Goal: Information Seeking & Learning: Learn about a topic

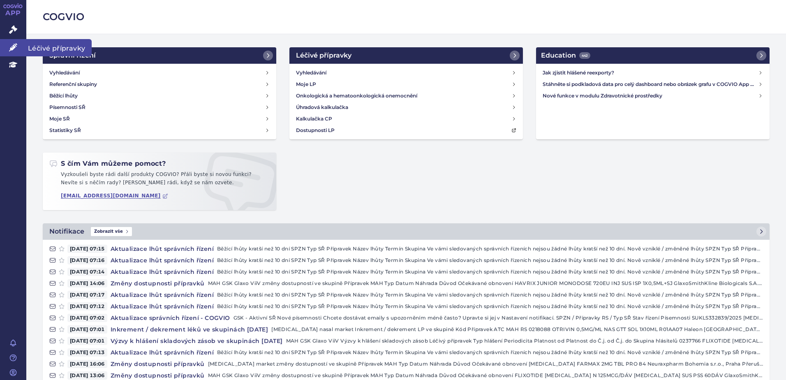
click at [10, 45] on icon at bounding box center [13, 47] width 8 height 8
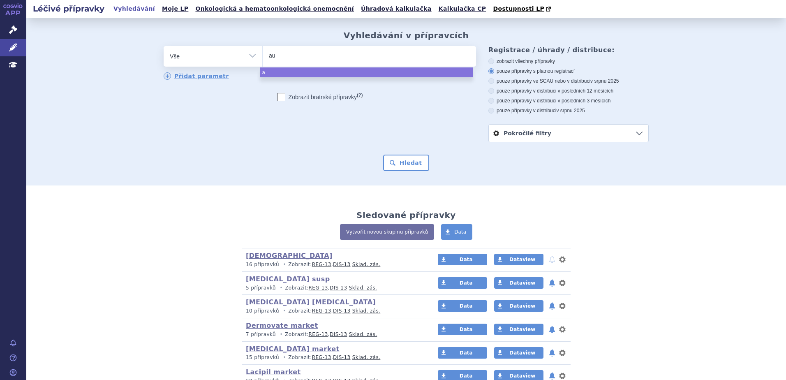
type input "aug"
type input "augme"
type input "augmenti"
type input "augmentin"
select select "augmentin"
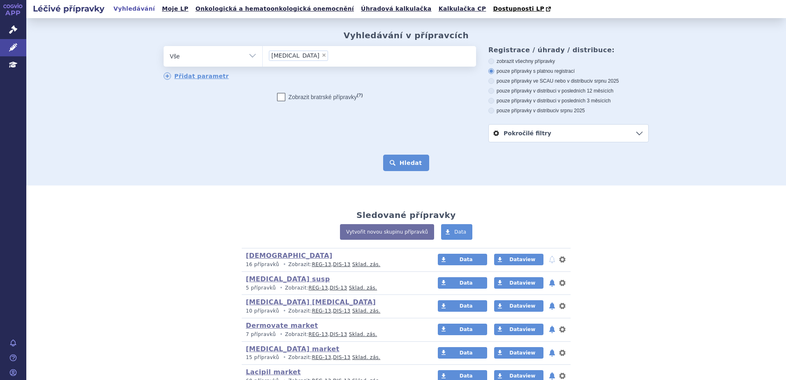
click at [403, 161] on button "Hledat" at bounding box center [406, 163] width 46 height 16
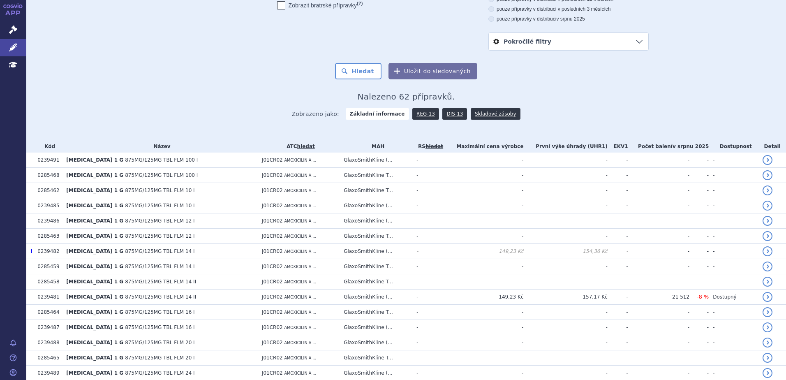
scroll to position [82, 0]
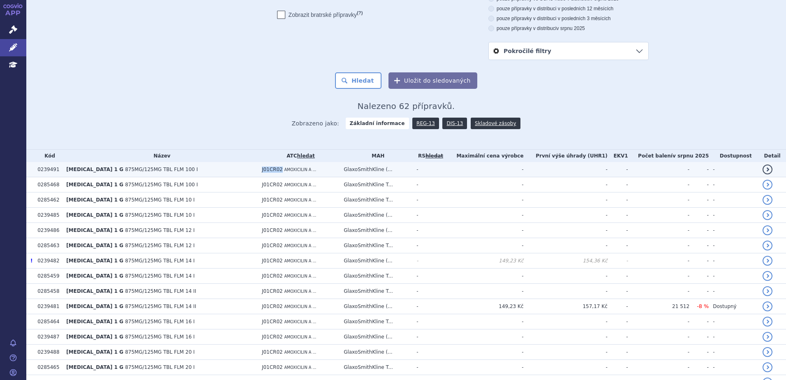
drag, startPoint x: 250, startPoint y: 169, endPoint x: 268, endPoint y: 169, distance: 18.1
click at [268, 169] on td "J01CR02 AMOXICILIN A ..." at bounding box center [299, 169] width 82 height 15
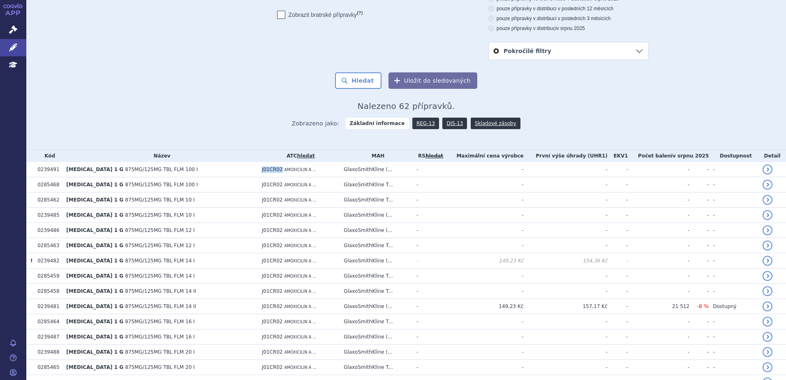
copy span "J01CR02"
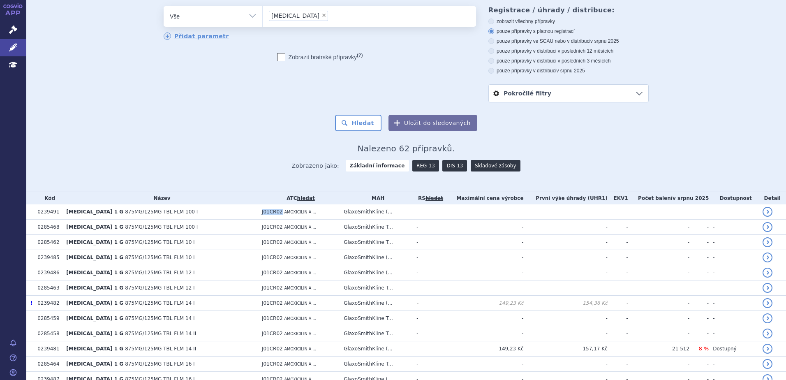
scroll to position [0, 0]
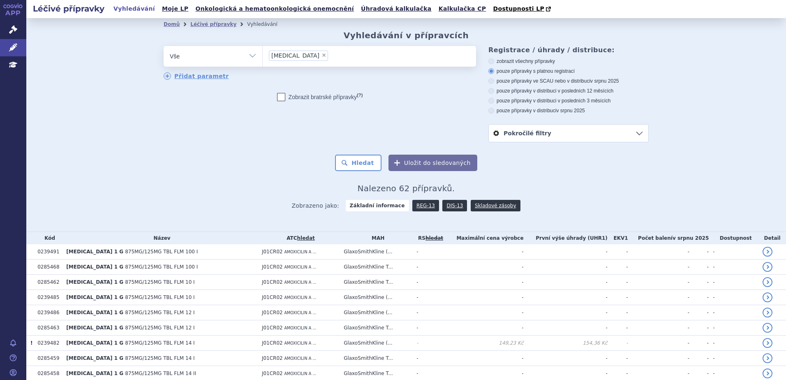
click at [321, 55] on span "×" at bounding box center [323, 55] width 5 height 5
click at [263, 55] on select "augmentin" at bounding box center [262, 56] width 0 height 21
select select
type input "J01CR02"
select select "J01CR02"
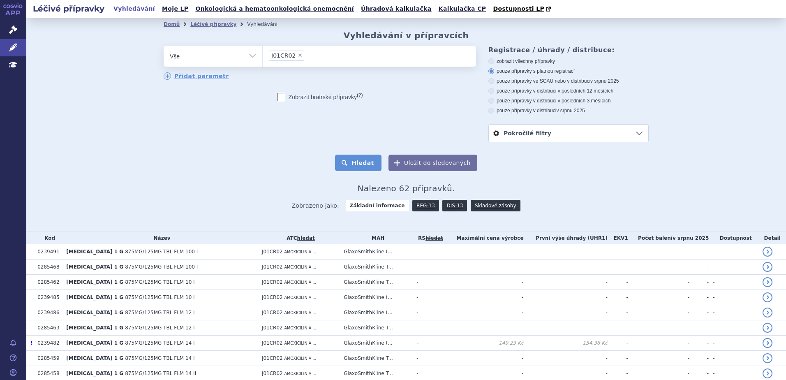
click at [361, 164] on button "Hledat" at bounding box center [358, 163] width 46 height 16
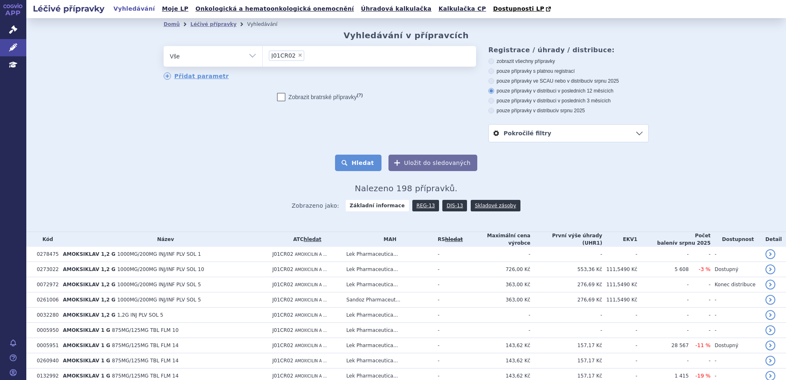
click at [354, 162] on button "Hledat" at bounding box center [358, 163] width 46 height 16
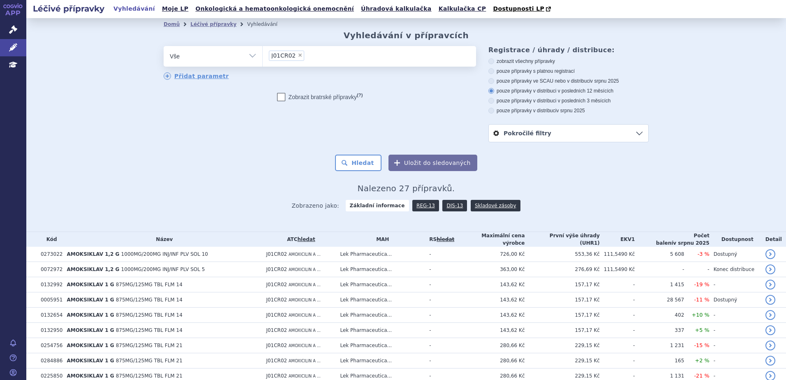
click at [219, 56] on select "Vše Přípravek/SUKL kód MAH VPOIS ATC/Aktivní látka Léková forma Síla" at bounding box center [213, 55] width 99 height 18
drag, startPoint x: 65, startPoint y: 140, endPoint x: 141, endPoint y: 96, distance: 88.0
click at [65, 140] on div "Domů Léčivé přípravky Vyhledávání Vyhledávání v přípravcích odstranit Vše Přípr…" at bounding box center [406, 124] width 760 height 213
click at [177, 75] on link "Přidat parametr" at bounding box center [196, 75] width 65 height 7
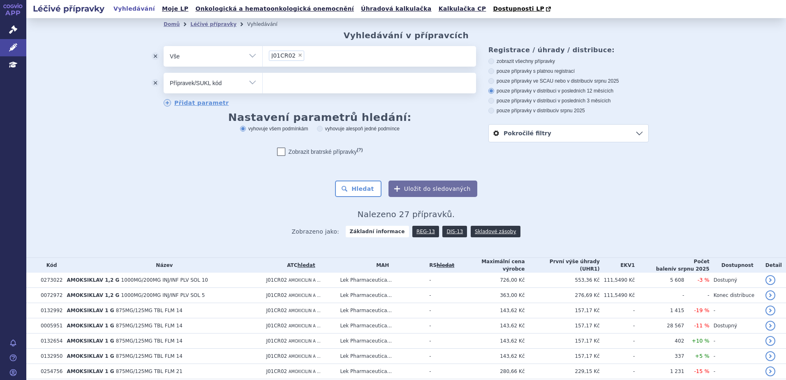
click at [199, 81] on select "Vše Přípravek/SUKL kód MAH VPOIS ATC/Aktivní látka Léková forma Síla" at bounding box center [213, 82] width 99 height 18
select select "filter-dosage-strength"
click at [164, 73] on select "Vše Přípravek/SUKL kód MAH VPOIS ATC/Aktivní látka Léková forma Síla" at bounding box center [213, 82] width 99 height 18
click at [280, 86] on ul at bounding box center [369, 81] width 213 height 17
click at [263, 86] on select at bounding box center [262, 82] width 0 height 21
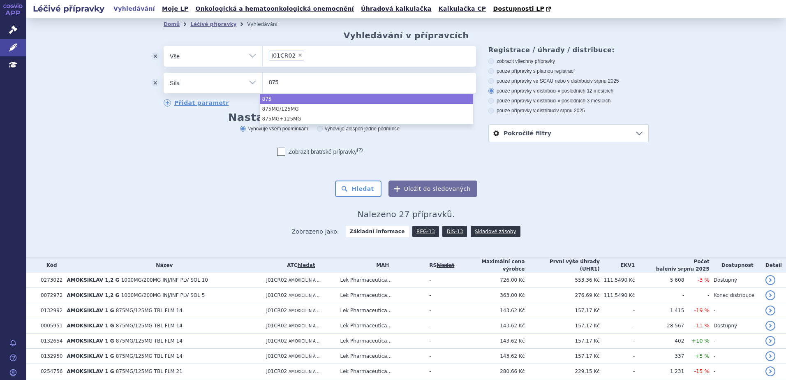
type input "875"
select select "875"
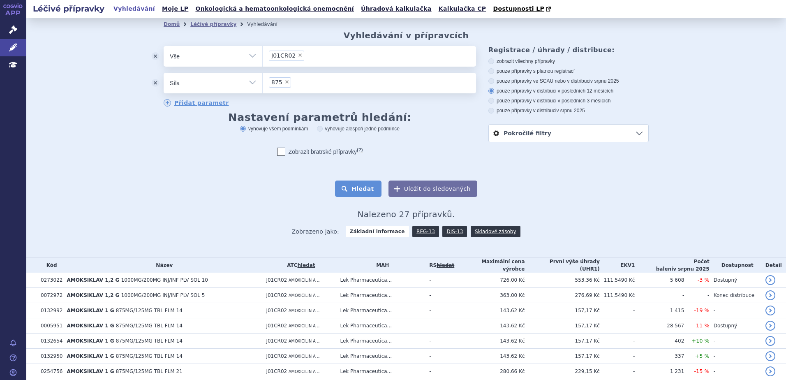
click at [354, 187] on button "Hledat" at bounding box center [358, 188] width 46 height 16
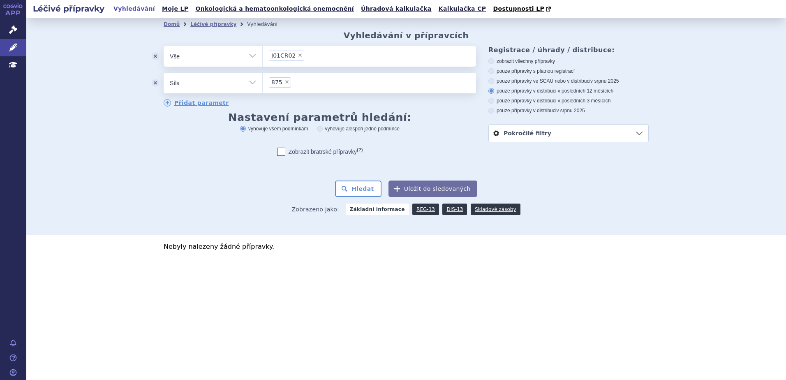
click at [286, 81] on span "×" at bounding box center [286, 81] width 5 height 5
click at [263, 81] on select "875" at bounding box center [262, 82] width 0 height 21
select select
click at [286, 81] on ul at bounding box center [369, 81] width 213 height 17
click at [263, 81] on select at bounding box center [262, 82] width 0 height 21
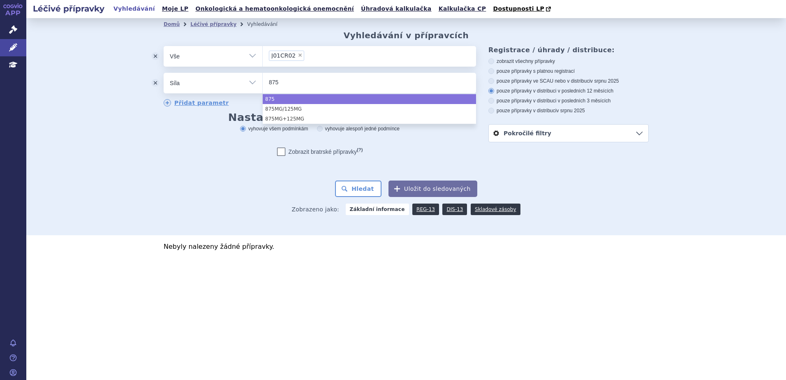
type input "875"
select select "875"
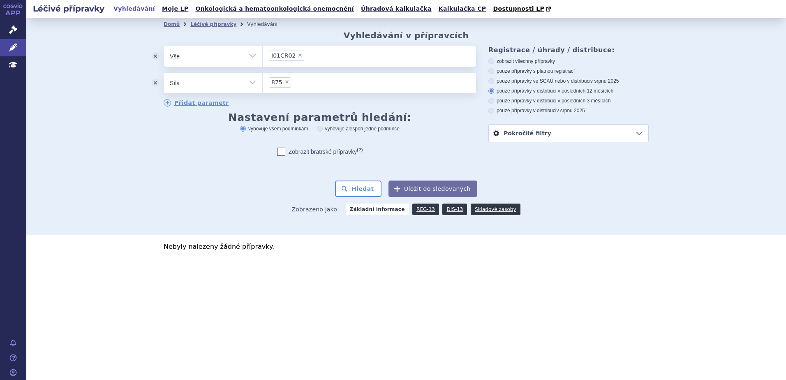
click at [320, 85] on ul "× 875" at bounding box center [369, 82] width 213 height 18
click at [263, 85] on select "875" at bounding box center [262, 82] width 0 height 21
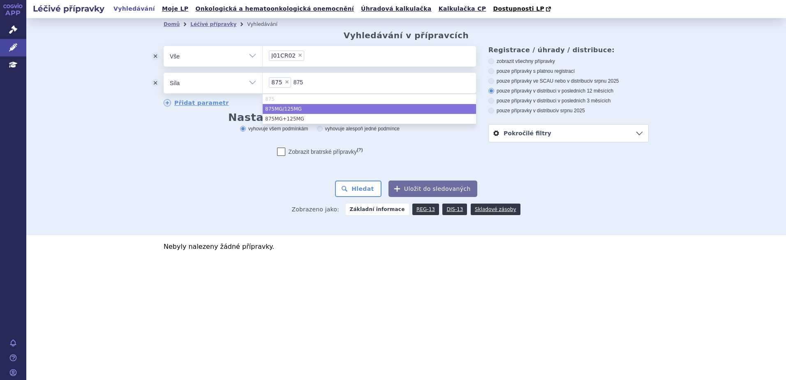
type input "875"
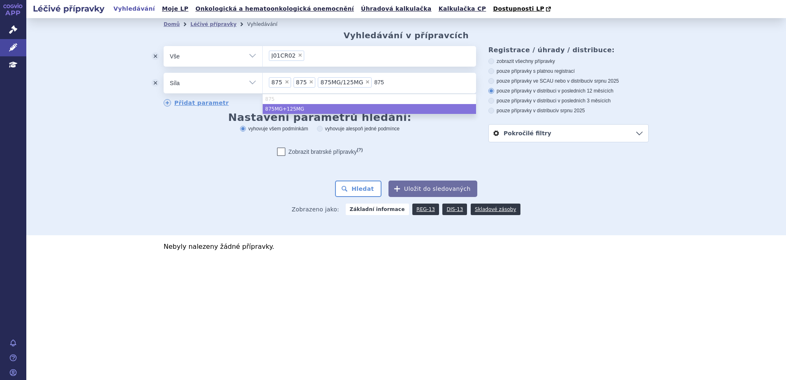
type input "875"
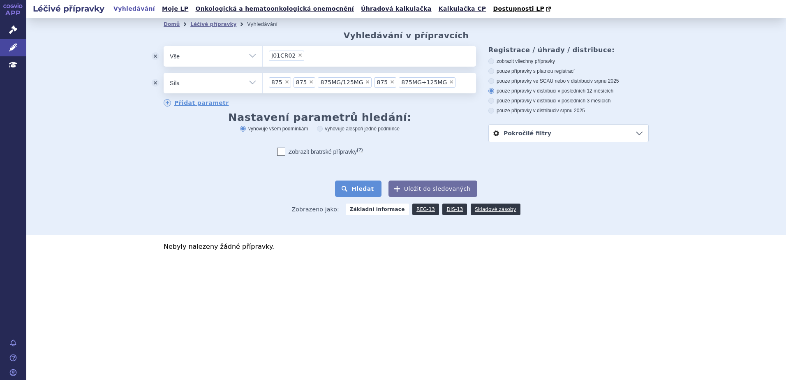
click at [372, 190] on button "Hledat" at bounding box center [358, 188] width 46 height 16
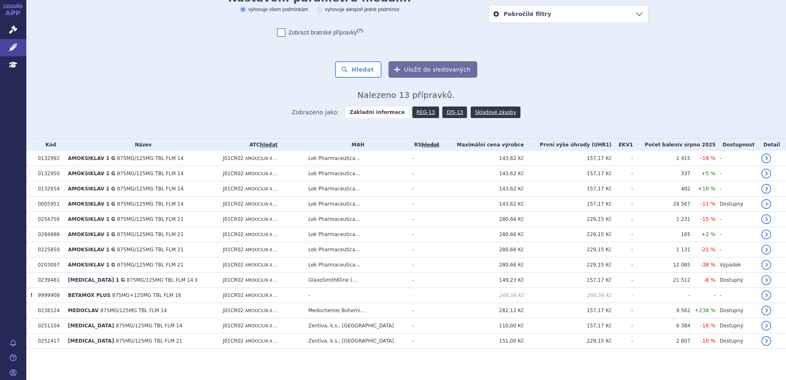
scroll to position [122, 0]
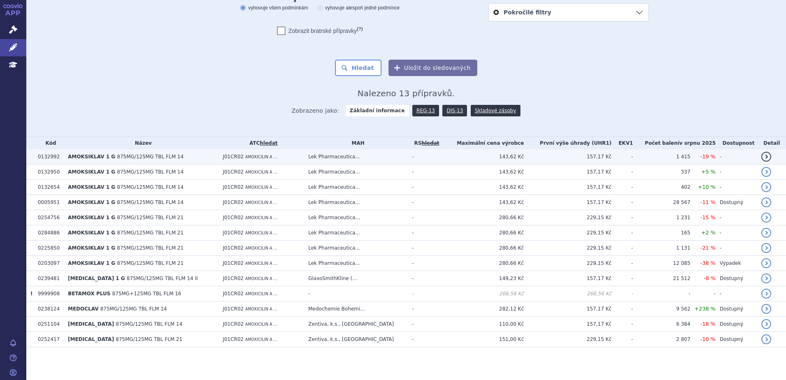
click at [123, 155] on span "875MG/125MG TBL FLM 14" at bounding box center [150, 157] width 67 height 6
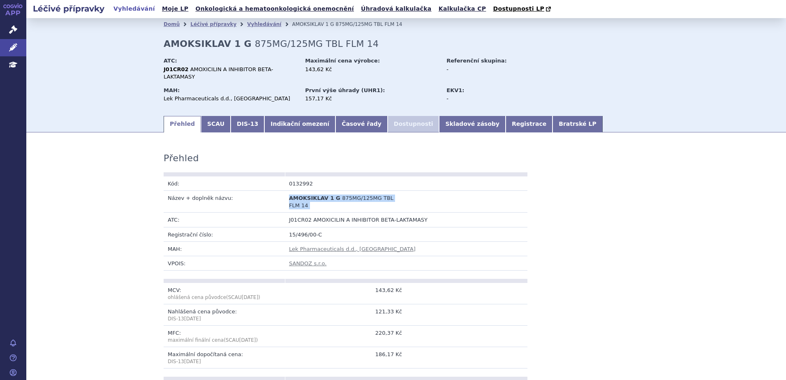
drag, startPoint x: 286, startPoint y: 192, endPoint x: 409, endPoint y: 191, distance: 123.3
click at [409, 191] on tr "Název + doplněk názvu: AMOKSIKLAV 1 G 875MG/125MG TBL FLM 14" at bounding box center [346, 202] width 364 height 22
copy tr "AMOKSIKLAV 1 G 875MG/125MG TBL FLM 14"
drag, startPoint x: 288, startPoint y: 191, endPoint x: 391, endPoint y: 190, distance: 103.2
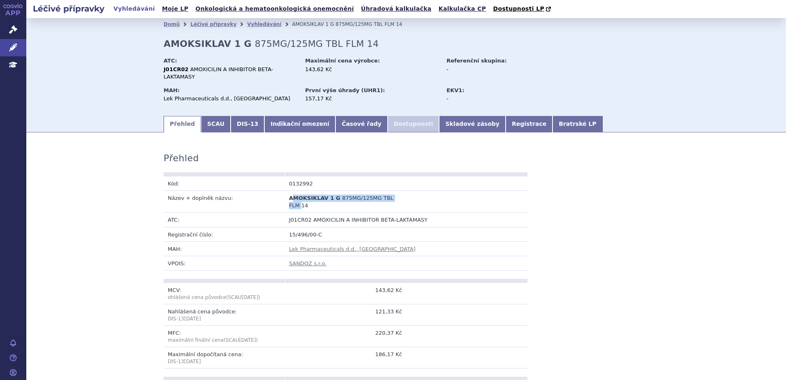
click at [391, 191] on td "AMOKSIKLAV 1 G 875MG/125MG TBL FLM 14" at bounding box center [345, 202] width 121 height 22
drag, startPoint x: 297, startPoint y: 191, endPoint x: 397, endPoint y: 191, distance: 100.3
click at [397, 191] on td "AMOKSIKLAV 1 G 875MG/125MG TBL FLM 14" at bounding box center [345, 202] width 121 height 22
copy td "AMOKSIKLAV 1 G 875MG/125MG TBL FLM 14"
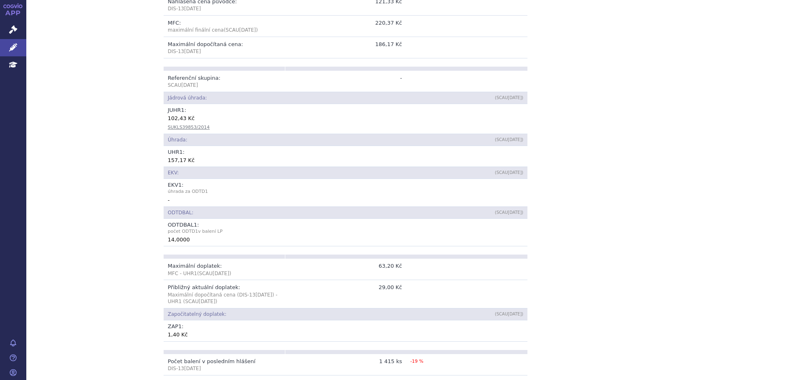
scroll to position [312, 0]
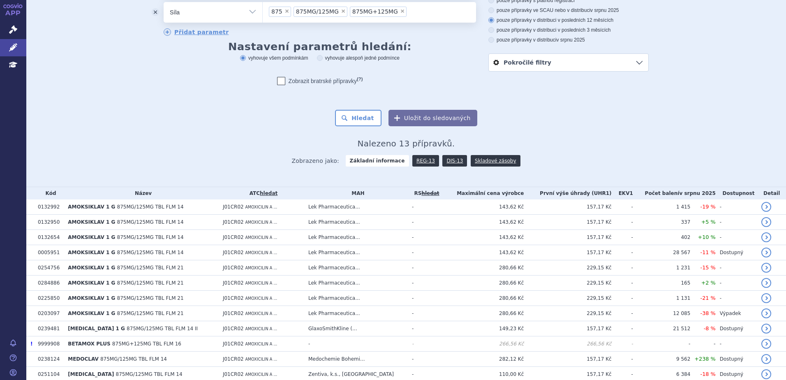
scroll to position [74, 0]
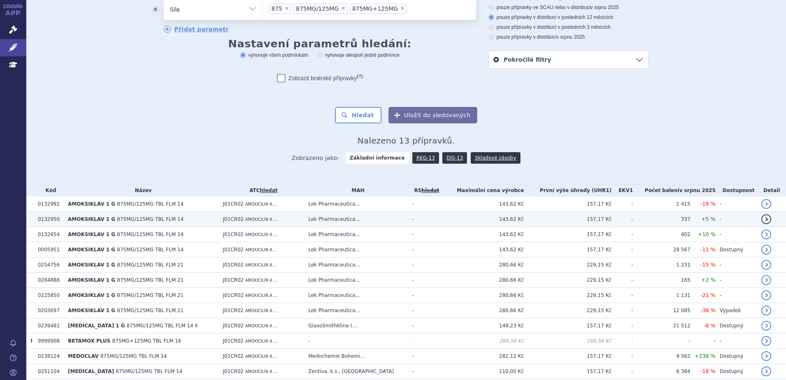
click at [546, 219] on td "157,17 Kč" at bounding box center [568, 219] width 88 height 15
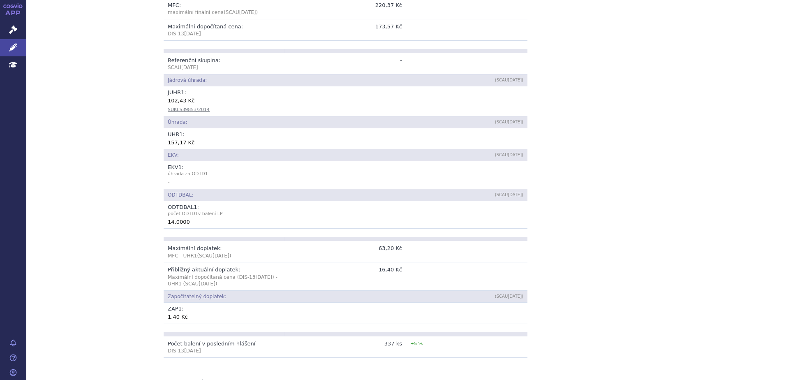
scroll to position [325, 0]
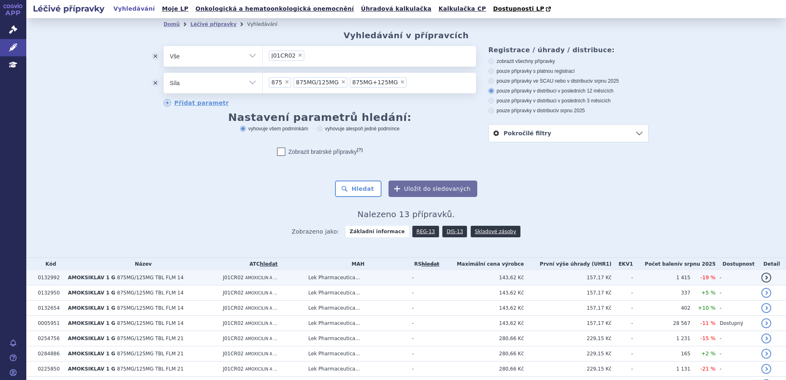
click at [318, 273] on td "Lek Pharmaceutica..." at bounding box center [356, 277] width 104 height 15
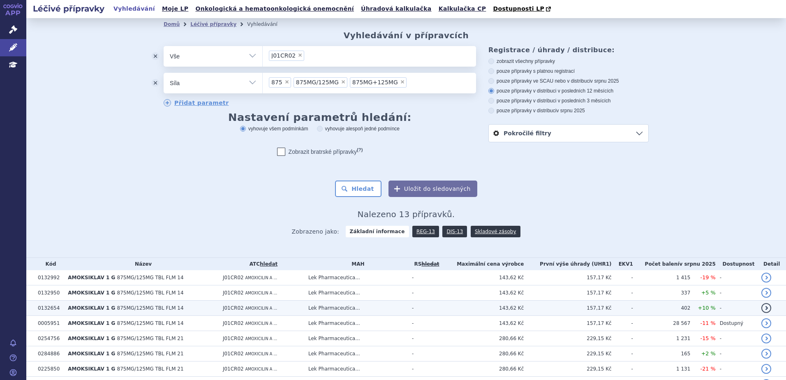
click at [182, 307] on td "AMOKSIKLAV 1 G 875MG/125MG TBL FLM 14" at bounding box center [141, 307] width 155 height 15
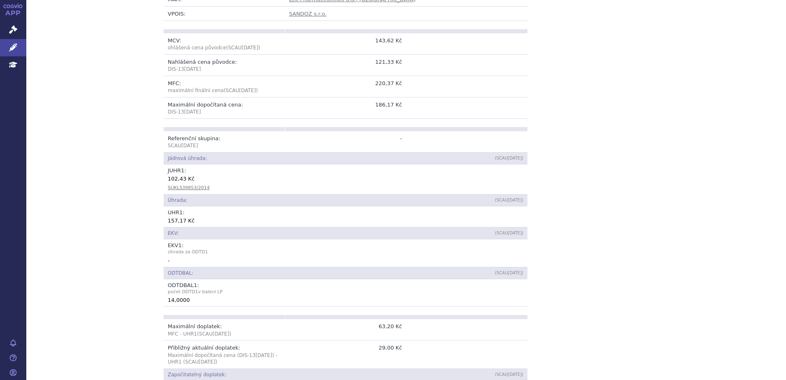
scroll to position [318, 0]
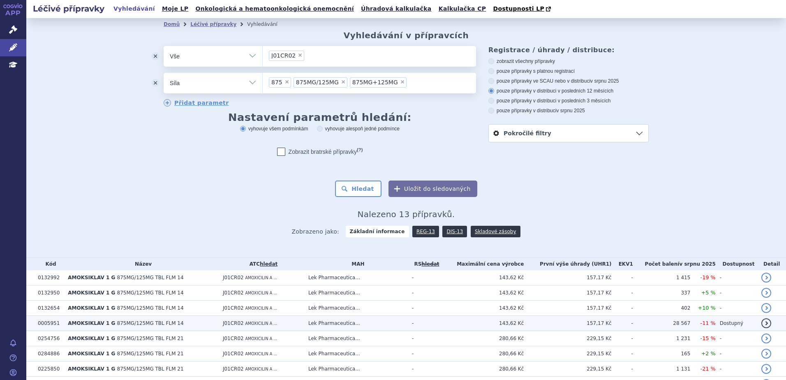
click at [124, 323] on span "875MG/125MG TBL FLM 14" at bounding box center [150, 323] width 67 height 6
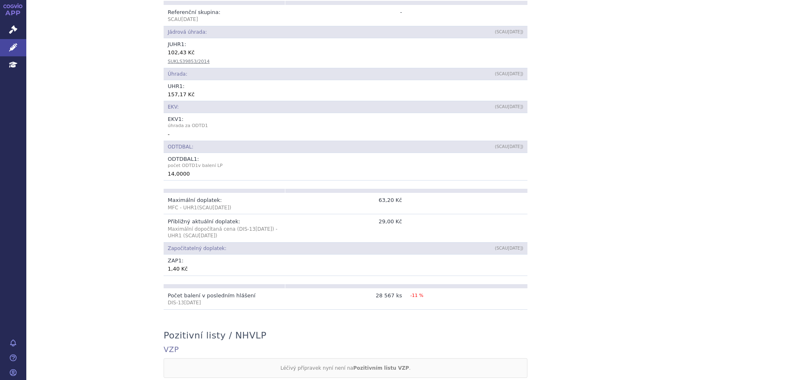
scroll to position [57, 0]
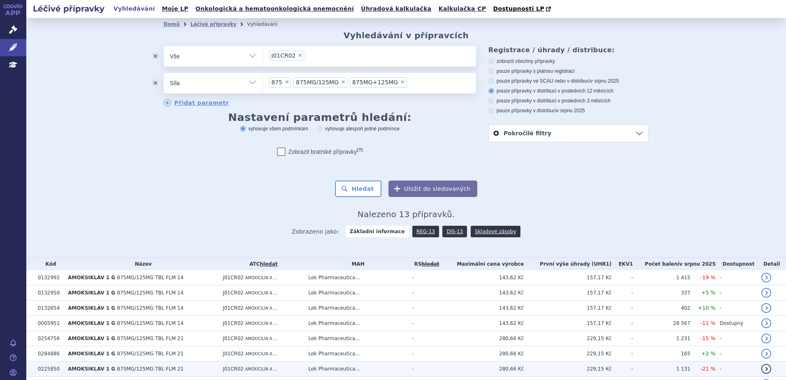
scroll to position [108, 0]
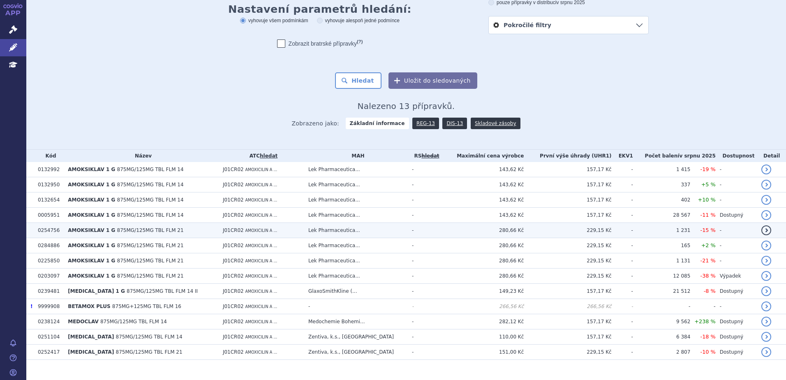
click at [82, 231] on span "AMOKSIKLAV 1 G" at bounding box center [91, 230] width 47 height 6
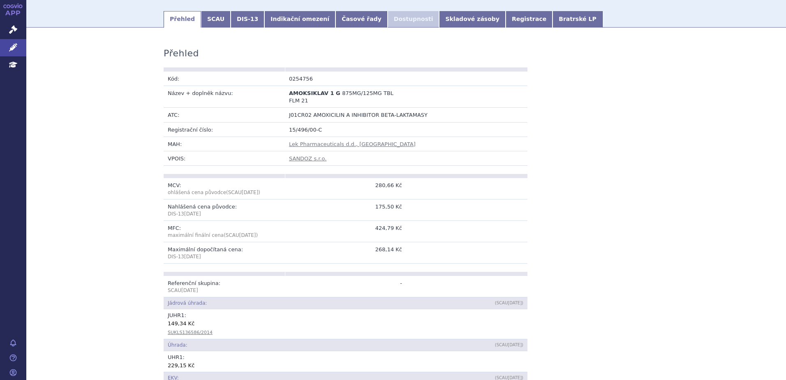
scroll to position [151, 0]
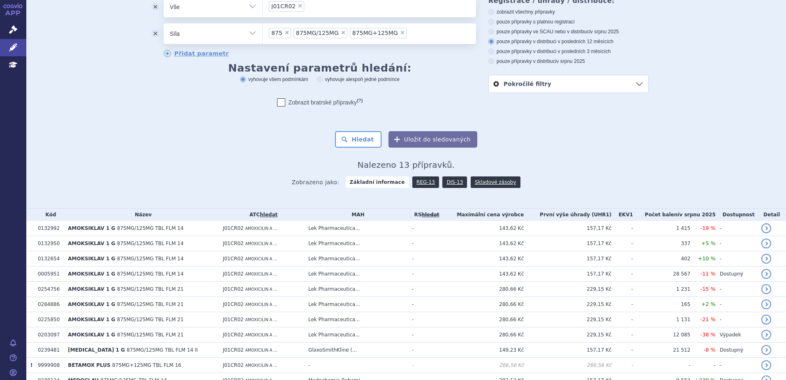
scroll to position [79, 0]
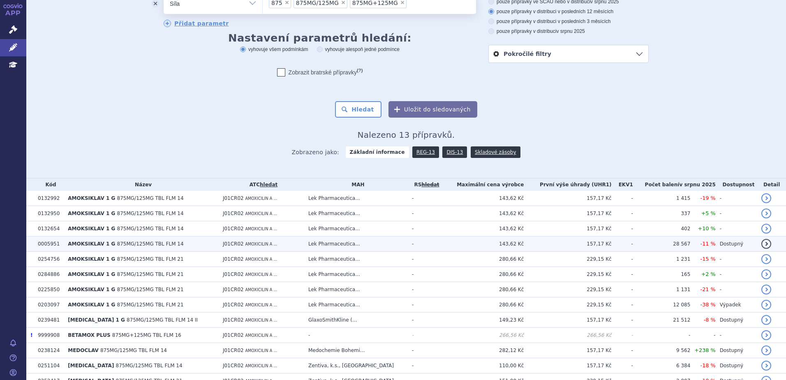
click at [94, 243] on span "AMOKSIKLAV 1 G" at bounding box center [91, 244] width 47 height 6
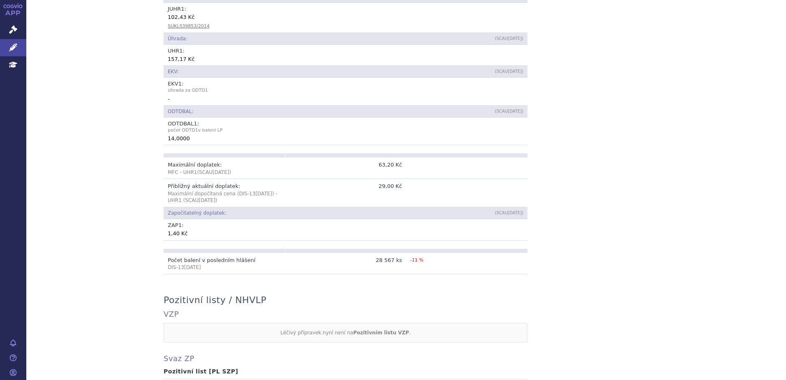
scroll to position [406, 0]
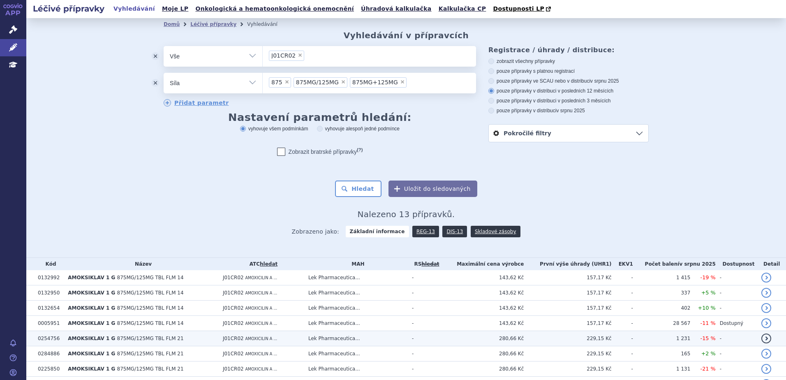
click at [123, 339] on span "875MG/125MG TBL FLM 21" at bounding box center [150, 338] width 67 height 6
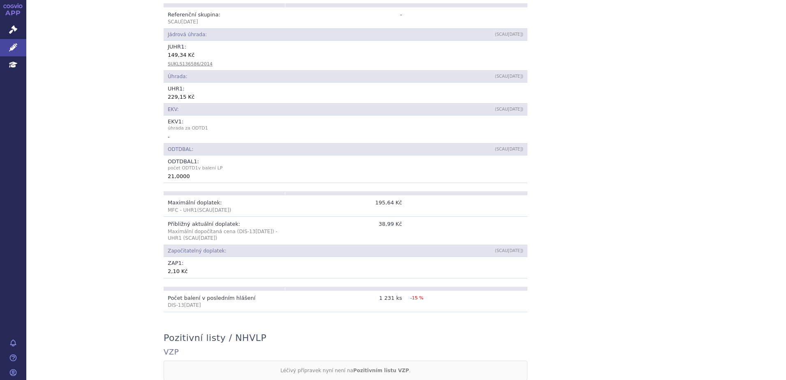
scroll to position [378, 0]
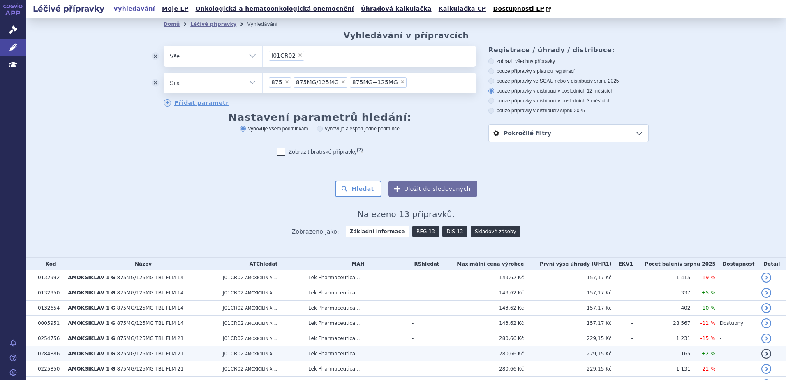
click at [319, 353] on td "Lek Pharmaceutica..." at bounding box center [356, 353] width 104 height 15
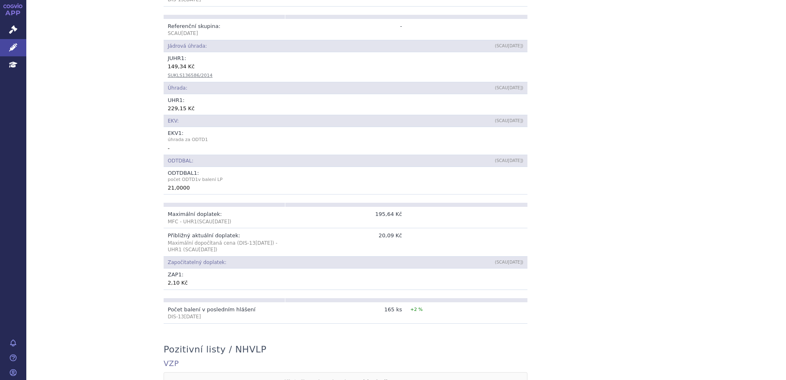
scroll to position [360, 0]
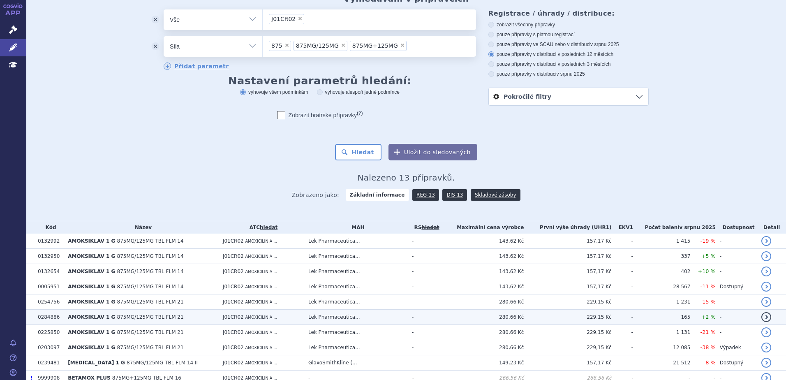
scroll to position [82, 0]
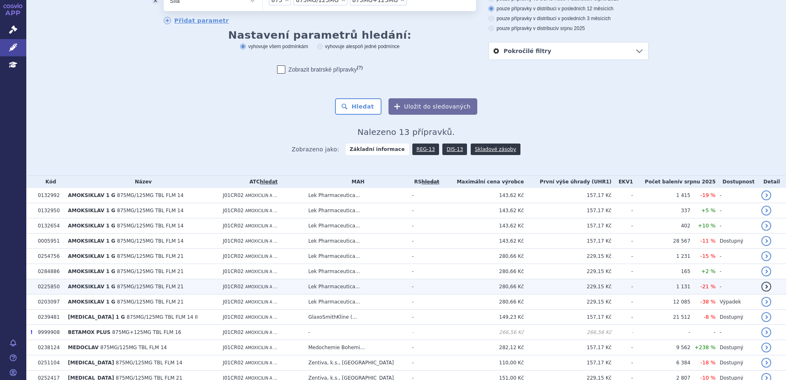
click at [107, 286] on span "AMOKSIKLAV 1 G" at bounding box center [91, 287] width 47 height 6
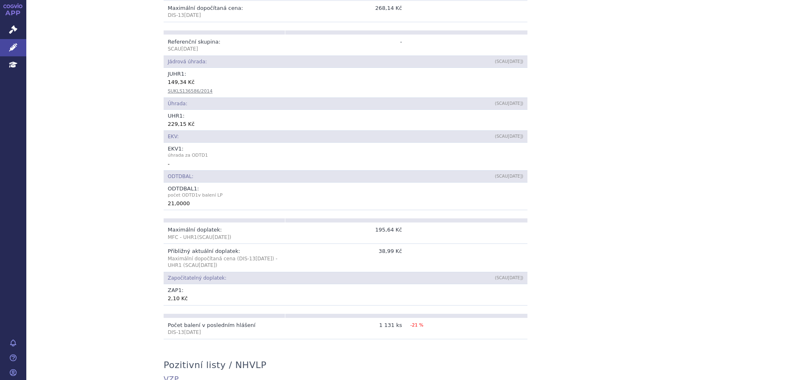
scroll to position [374, 0]
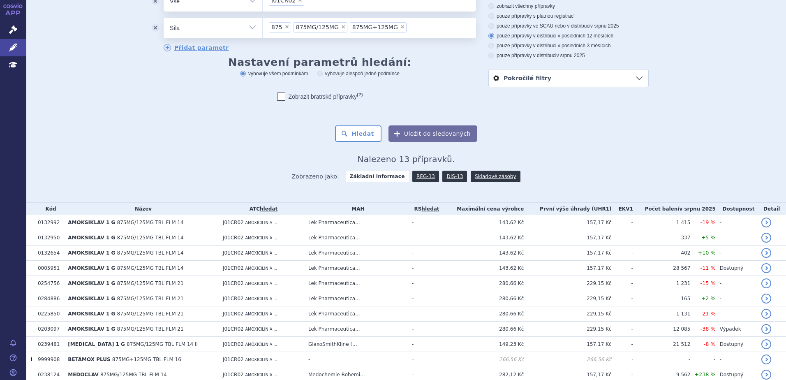
scroll to position [122, 0]
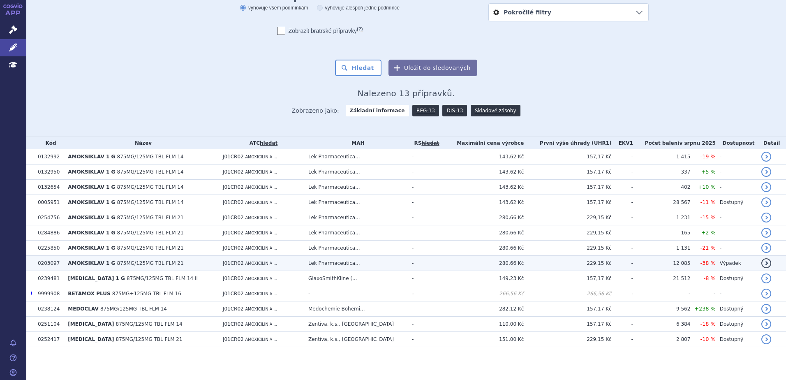
click at [97, 263] on span "AMOKSIKLAV 1 G" at bounding box center [91, 263] width 47 height 6
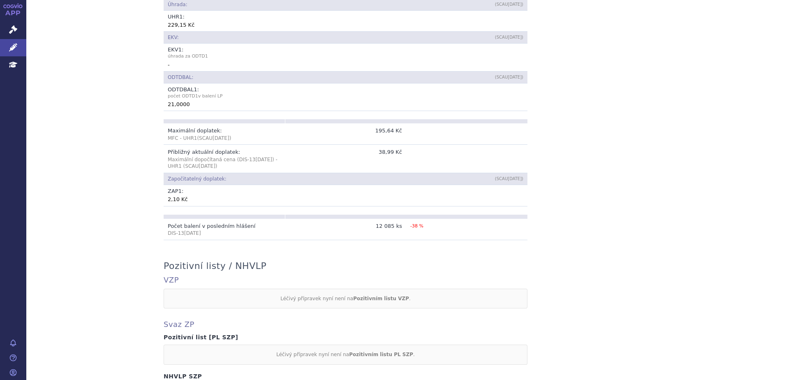
scroll to position [420, 0]
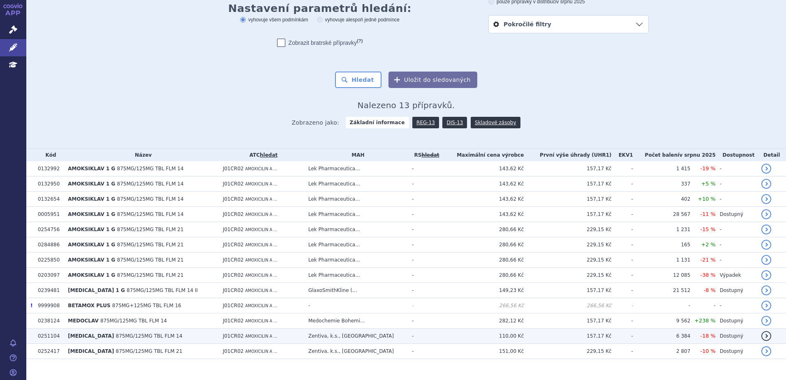
scroll to position [122, 0]
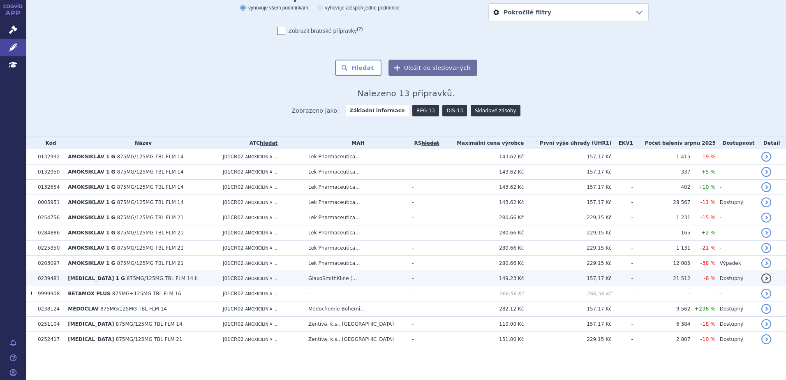
click at [180, 277] on td "AUGMENTIN 1 G 875MG/125MG TBL FLM 14 II" at bounding box center [141, 278] width 155 height 15
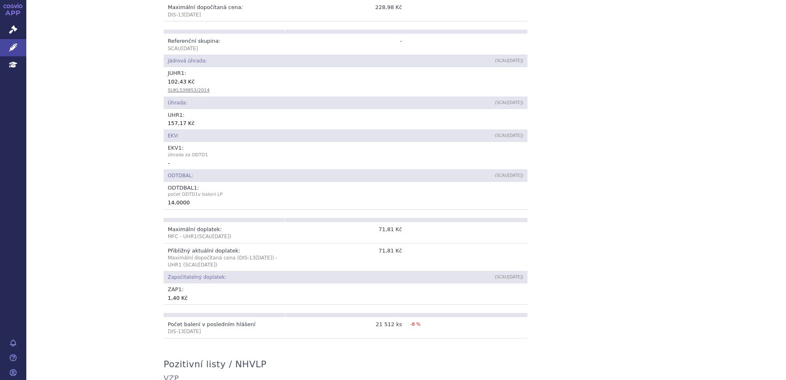
scroll to position [372, 0]
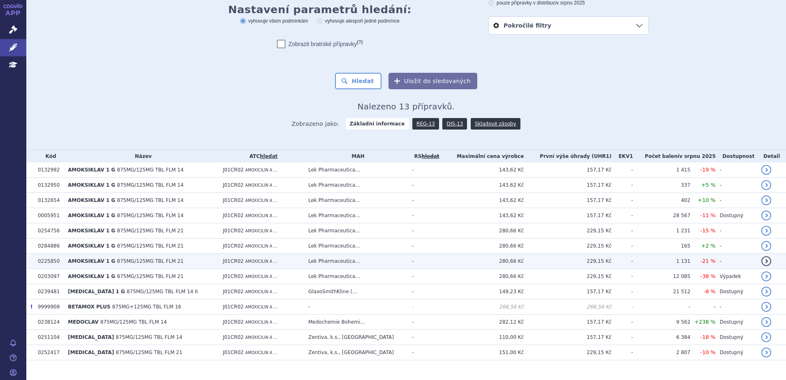
scroll to position [122, 0]
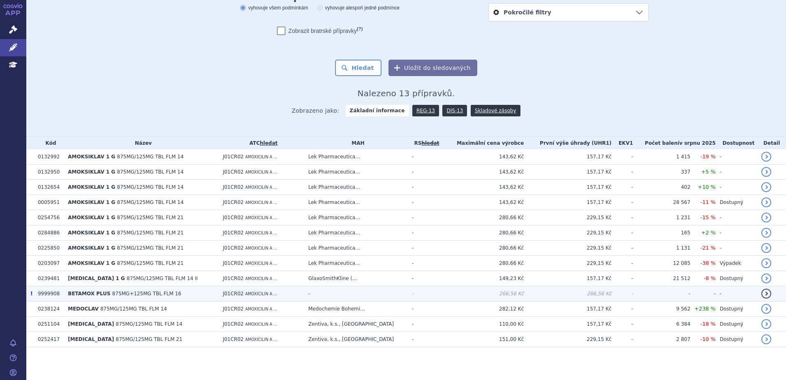
click at [112, 291] on span "875MG+125MG TBL FLM 16" at bounding box center [146, 294] width 69 height 6
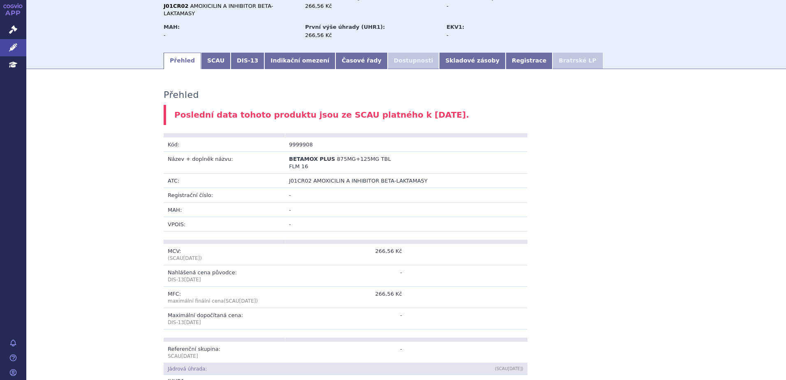
scroll to position [59, 0]
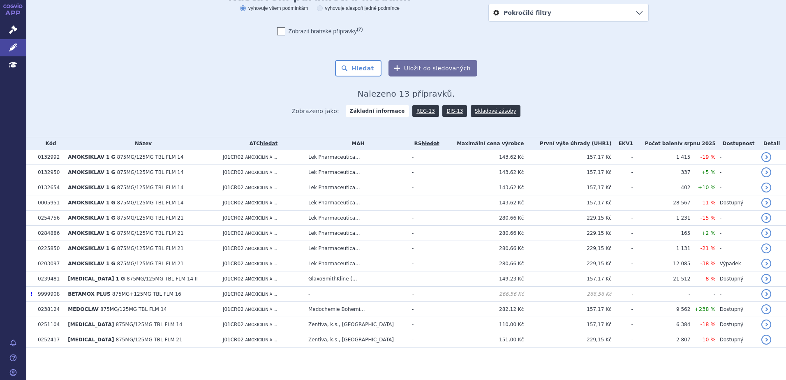
scroll to position [122, 0]
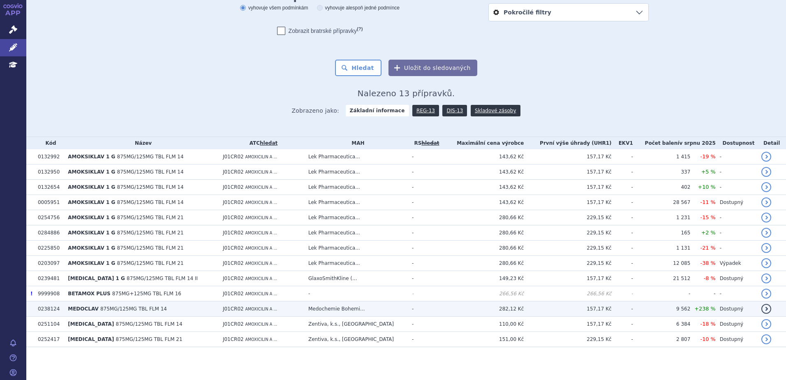
click at [127, 307] on span "875MG/125MG TBL FLM 14" at bounding box center [133, 309] width 67 height 6
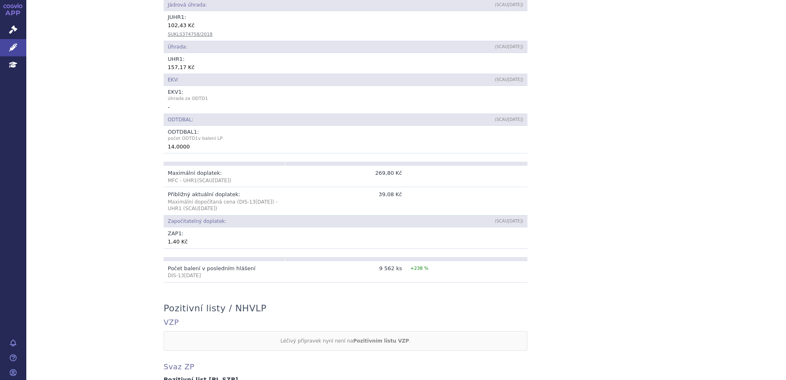
scroll to position [398, 0]
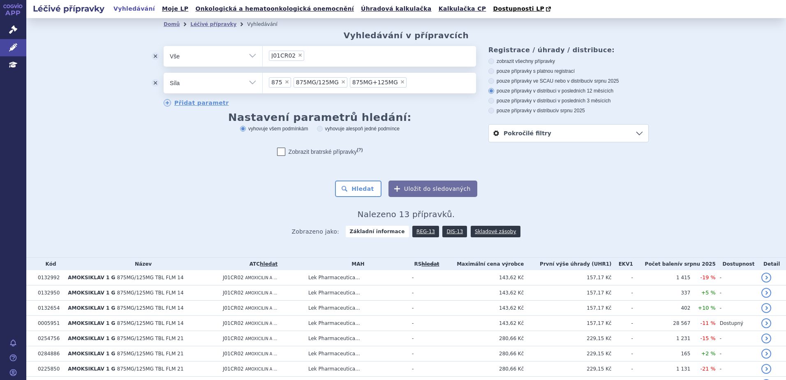
scroll to position [122, 0]
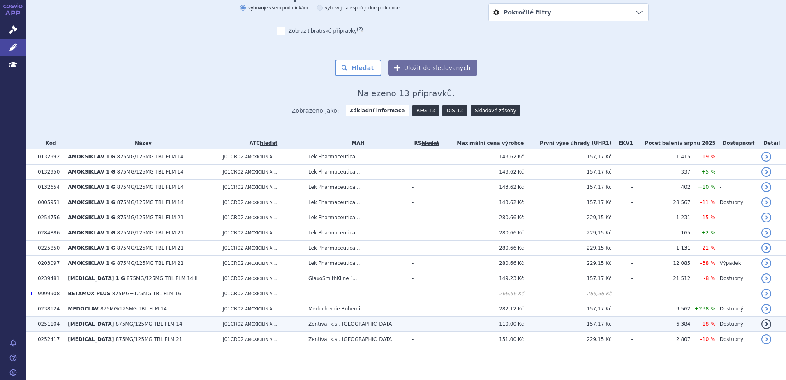
click at [116, 321] on span "875MG/125MG TBL FLM 14" at bounding box center [149, 324] width 67 height 6
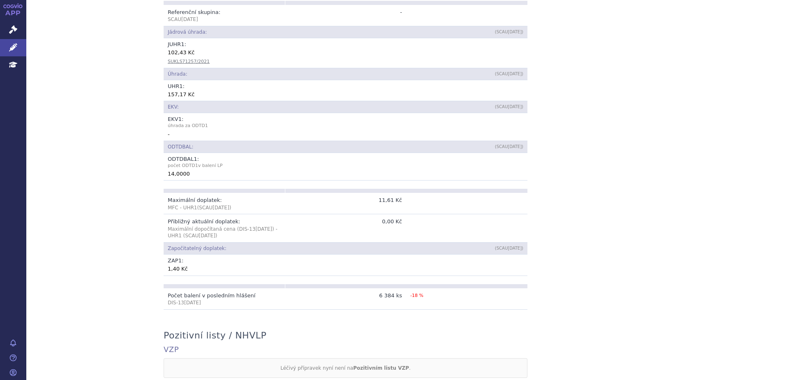
scroll to position [374, 0]
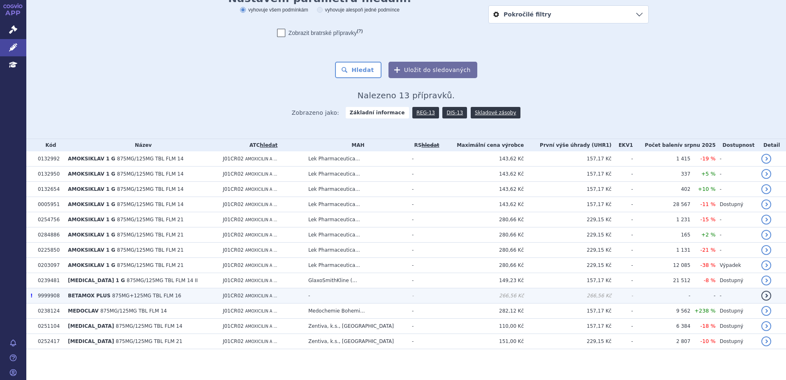
scroll to position [122, 0]
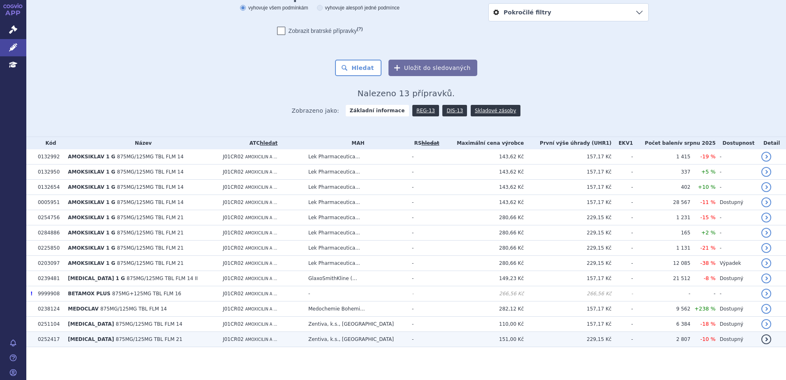
click at [152, 337] on td "[MEDICAL_DATA] 875MG/125MG TBL FLM 21" at bounding box center [141, 339] width 155 height 15
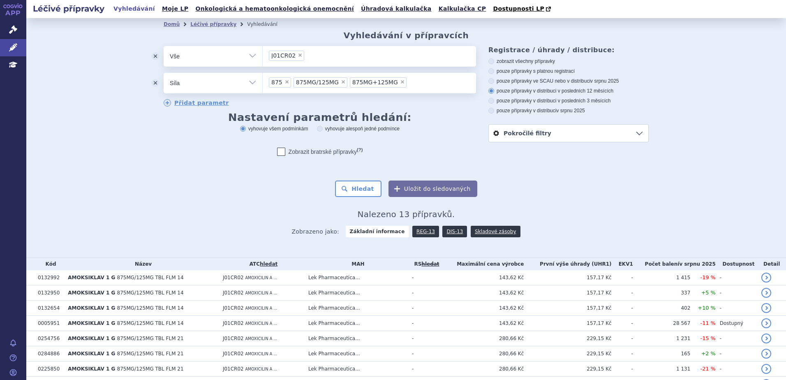
scroll to position [122, 0]
